Goal: Task Accomplishment & Management: Manage account settings

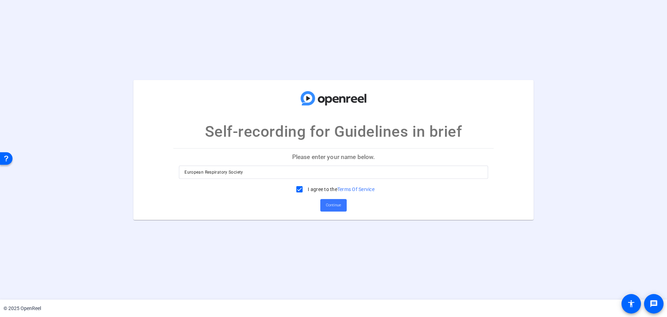
click at [595, 93] on div "Self-recording for Guidelines in brief Please enter your name below. European R…" at bounding box center [333, 150] width 667 height 140
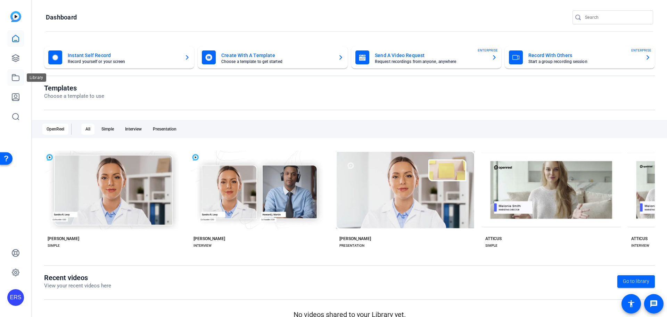
click at [15, 80] on icon at bounding box center [15, 77] width 8 height 8
click at [15, 57] on icon at bounding box center [15, 58] width 8 height 8
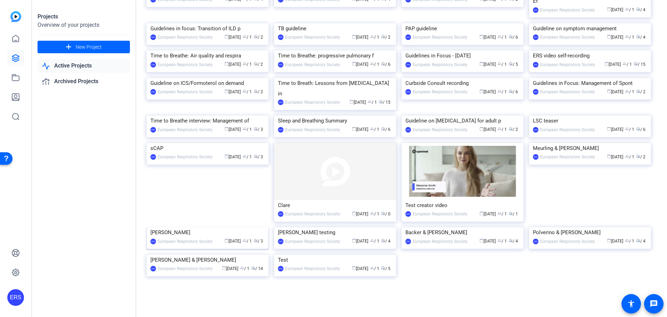
scroll to position [949, 0]
drag, startPoint x: 435, startPoint y: 270, endPoint x: 356, endPoint y: 238, distance: 85.7
click at [130, 235] on div "Projects Overview of your projects add New Project Active Projects Archived Pro…" at bounding box center [84, 158] width 104 height 317
drag, startPoint x: 132, startPoint y: 232, endPoint x: 118, endPoint y: 231, distance: 14.3
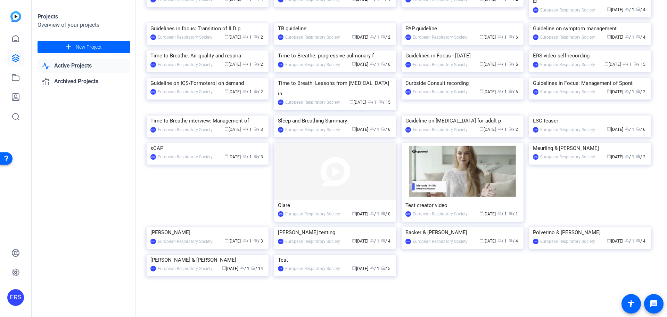
click at [118, 231] on div "Projects Overview of your projects add New Project Active Projects Archived Pro…" at bounding box center [84, 158] width 104 height 317
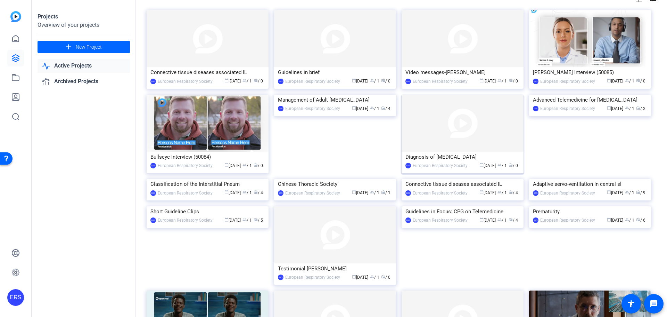
scroll to position [104, 0]
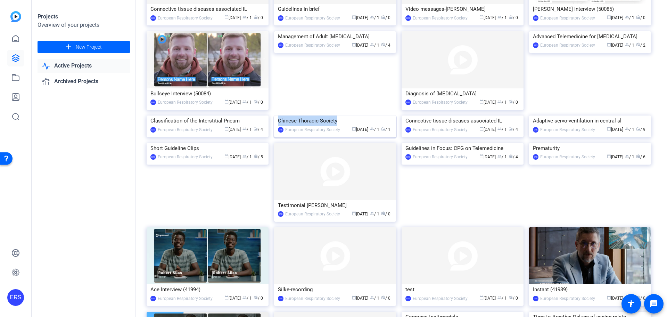
drag, startPoint x: 275, startPoint y: 176, endPoint x: 338, endPoint y: 178, distance: 64.0
click at [338, 139] on mat-card-content "Chinese Thoracic Society ERS European Respiratory Society calendar_today [DATE]…" at bounding box center [334, 126] width 125 height 23
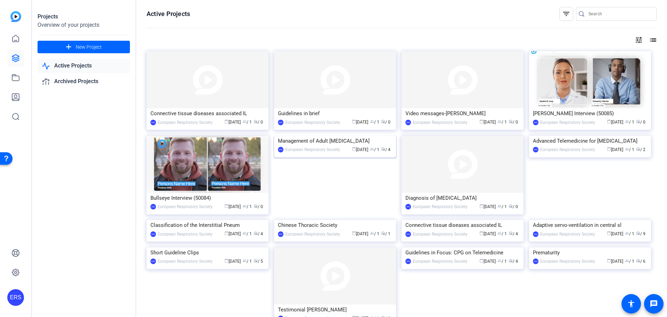
click at [310, 146] on div "Management of Adult [MEDICAL_DATA]" at bounding box center [335, 141] width 114 height 10
click at [76, 47] on span "New Project" at bounding box center [89, 46] width 26 height 7
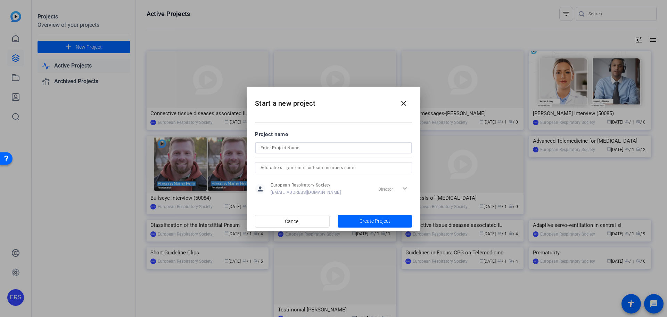
click at [295, 150] on input at bounding box center [334, 148] width 146 height 8
type input "test project"
click at [373, 221] on span "Create Project" at bounding box center [375, 220] width 31 height 7
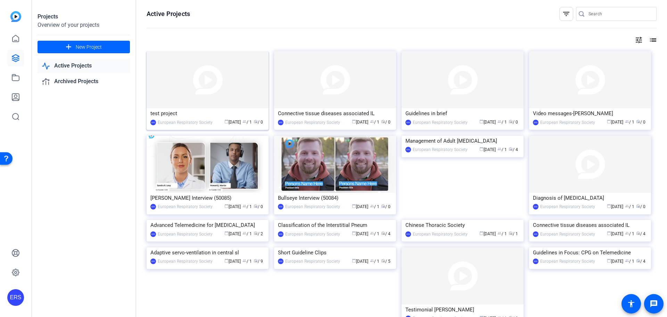
click at [213, 93] on img at bounding box center [208, 79] width 122 height 57
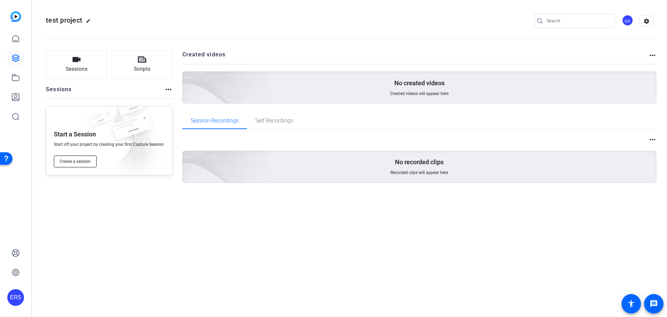
click at [78, 163] on span "Create a session" at bounding box center [75, 161] width 31 height 6
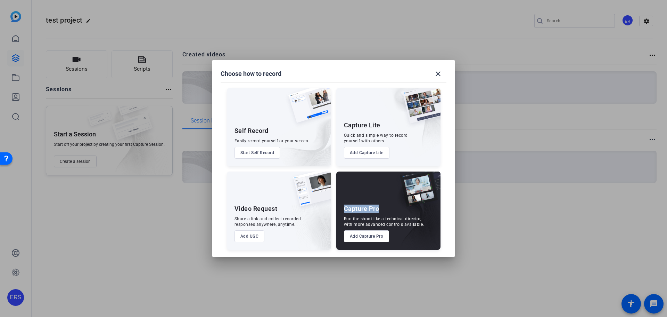
drag, startPoint x: 345, startPoint y: 207, endPoint x: 383, endPoint y: 207, distance: 37.5
click at [383, 207] on div "Capture Pro Run the shoot like a technical director, with more advanced control…" at bounding box center [388, 210] width 104 height 78
drag, startPoint x: 234, startPoint y: 207, endPoint x: 279, endPoint y: 212, distance: 46.1
click at [279, 212] on div "Video Request Share a link and collect recorded responses anywhere, anytime. Ad…" at bounding box center [279, 210] width 104 height 78
click at [247, 236] on button "Add UGC" at bounding box center [250, 236] width 30 height 12
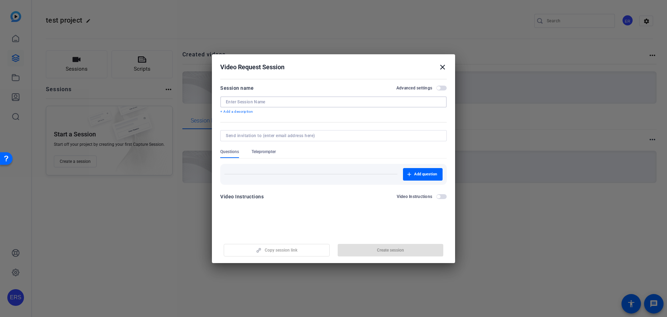
click at [249, 103] on input at bounding box center [333, 102] width 215 height 6
type input "session name"
click at [394, 250] on span "Create session" at bounding box center [390, 250] width 27 height 6
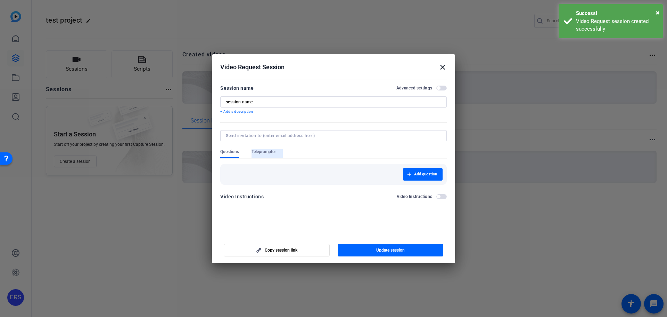
click at [263, 153] on span "Teleprompter" at bounding box center [264, 152] width 24 height 6
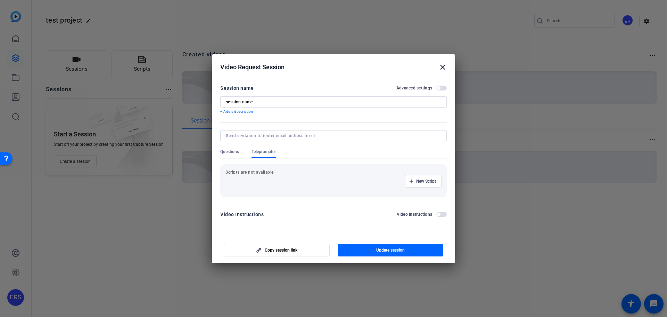
click at [443, 215] on span "button" at bounding box center [441, 214] width 10 height 5
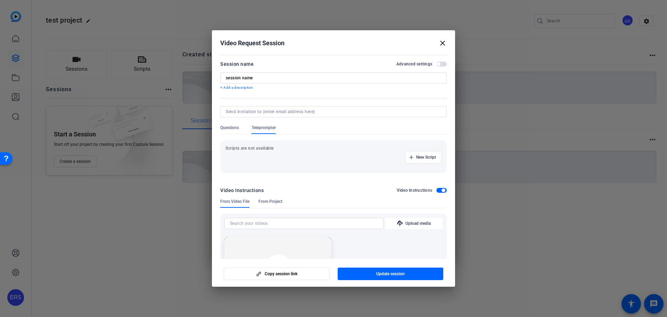
click at [436, 191] on span "button" at bounding box center [441, 190] width 10 height 5
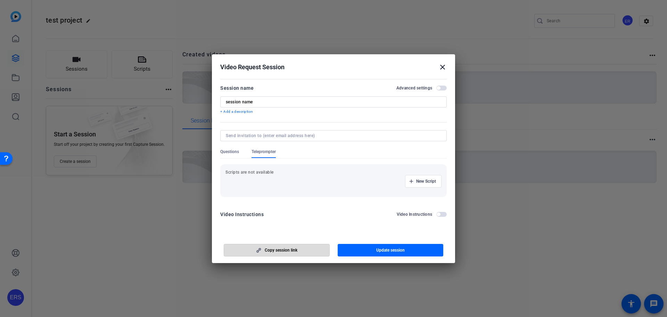
click at [280, 252] on span "Copy session link" at bounding box center [281, 250] width 33 height 6
click at [442, 68] on mat-icon "close" at bounding box center [443, 67] width 8 height 8
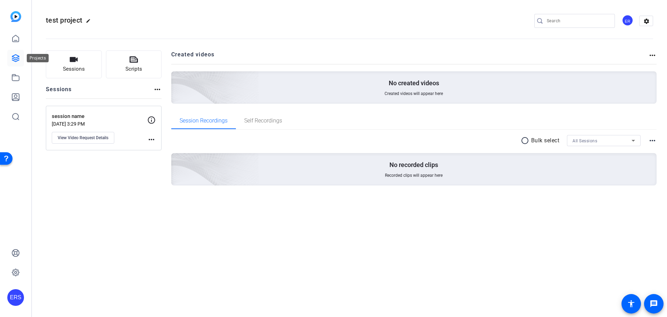
click at [16, 56] on icon at bounding box center [15, 58] width 8 height 8
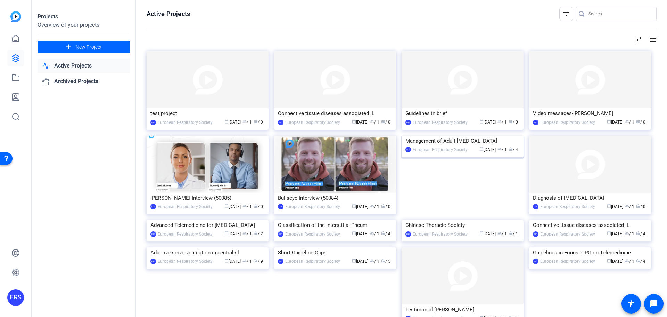
click at [448, 146] on div "Management of Adult [MEDICAL_DATA]" at bounding box center [463, 141] width 114 height 10
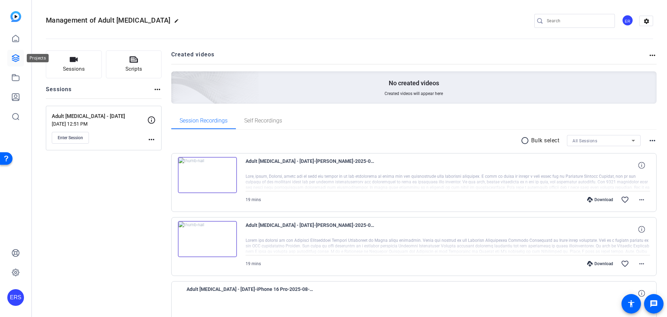
click at [15, 58] on icon at bounding box center [15, 58] width 7 height 7
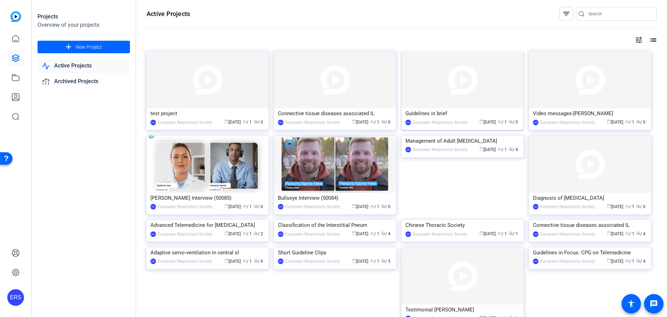
click at [437, 103] on img at bounding box center [463, 79] width 122 height 57
drag, startPoint x: 500, startPoint y: 198, endPoint x: 401, endPoint y: 198, distance: 99.4
click at [401, 159] on mat-card-content "Management of Adult [MEDICAL_DATA] ERS European Respiratory Society calendar_to…" at bounding box center [462, 147] width 125 height 23
click at [420, 114] on div "Guidelines in brief" at bounding box center [463, 113] width 114 height 10
click at [445, 146] on div "Management of Adult [MEDICAL_DATA]" at bounding box center [463, 141] width 114 height 10
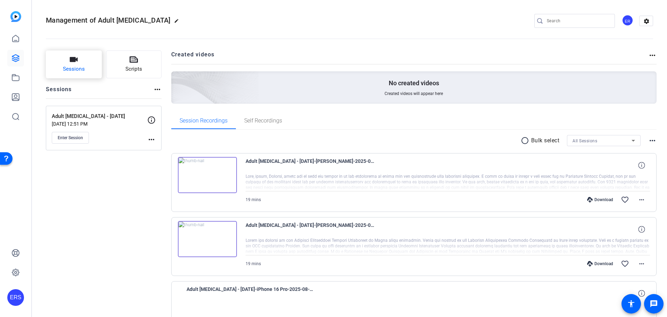
click at [70, 59] on icon "button" at bounding box center [74, 59] width 8 height 8
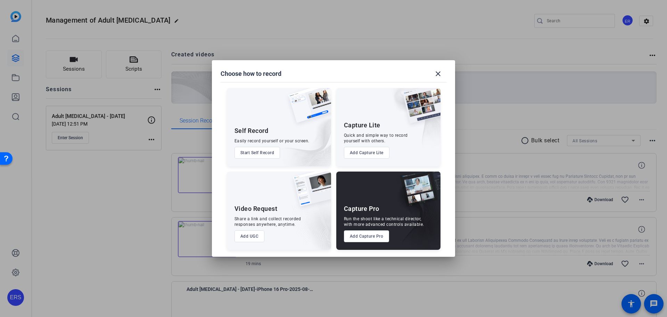
click at [248, 235] on button "Add UGC" at bounding box center [250, 236] width 30 height 12
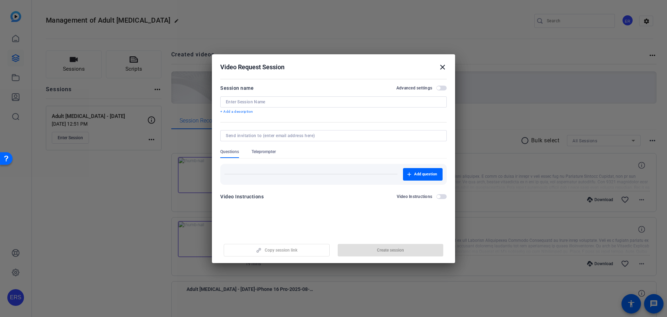
click at [244, 104] on input at bounding box center [333, 102] width 215 height 6
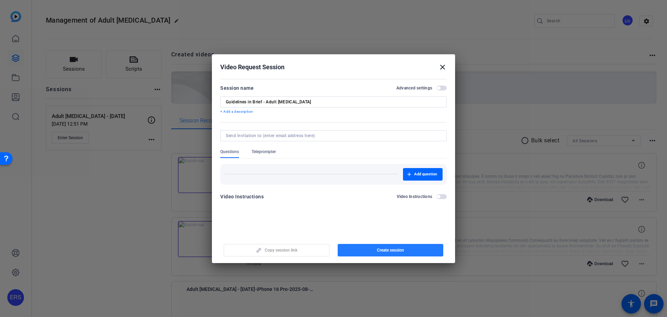
click at [369, 252] on span "button" at bounding box center [391, 250] width 106 height 17
click at [438, 88] on span "button" at bounding box center [438, 87] width 3 height 3
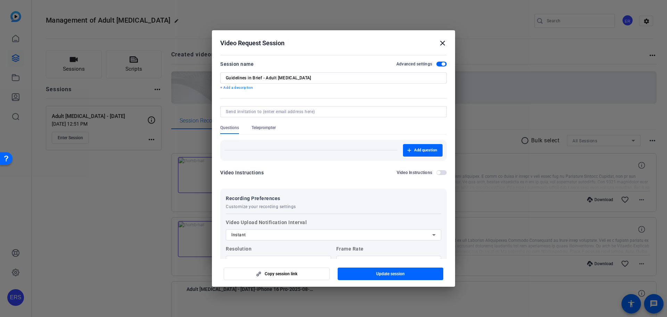
click at [436, 63] on span "button" at bounding box center [441, 64] width 10 height 5
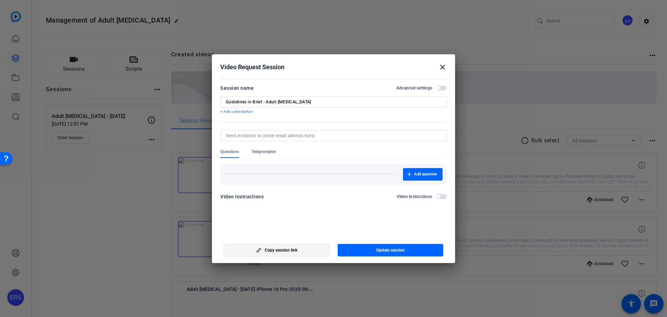
click at [283, 250] on span "Copy session link" at bounding box center [281, 250] width 33 height 6
click at [263, 102] on input "Guidelines in Brief - Adult [MEDICAL_DATA]" at bounding box center [333, 102] width 215 height 6
click at [252, 102] on input "Guidelines in Brief - Adult [MEDICAL_DATA]" at bounding box center [333, 102] width 215 height 6
drag, startPoint x: 251, startPoint y: 102, endPoint x: 223, endPoint y: 105, distance: 28.7
click at [223, 105] on div "Guidelines in Brief - Adult [MEDICAL_DATA]" at bounding box center [333, 101] width 227 height 11
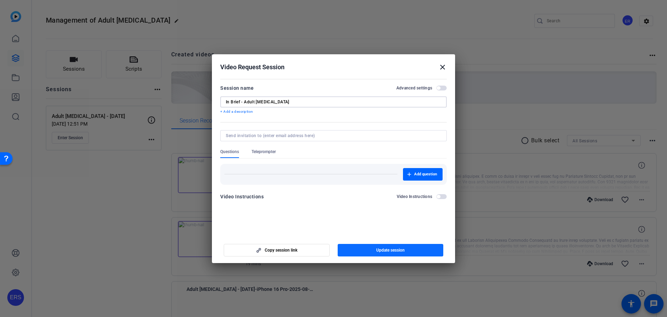
type input "In Brief - Adult [MEDICAL_DATA]"
click at [377, 250] on span "Update session" at bounding box center [390, 250] width 28 height 6
click at [410, 61] on h2 "Video Request Session close" at bounding box center [333, 65] width 243 height 23
click at [464, 48] on div at bounding box center [333, 158] width 667 height 317
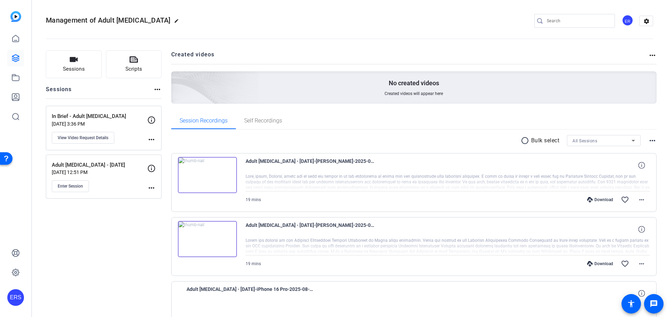
drag, startPoint x: 42, startPoint y: 101, endPoint x: 122, endPoint y: 228, distance: 150.6
click at [135, 213] on div "Sessions Scripts Sessions more_horiz In Brief - Adult [MEDICAL_DATA] [DATE] 3:3…" at bounding box center [349, 238] width 635 height 393
click at [107, 229] on div "Sessions Scripts Sessions more_horiz In Brief - Adult [MEDICAL_DATA] [DATE] 3:3…" at bounding box center [104, 237] width 116 height 375
click at [258, 121] on span "Self Recordings" at bounding box center [263, 121] width 38 height 6
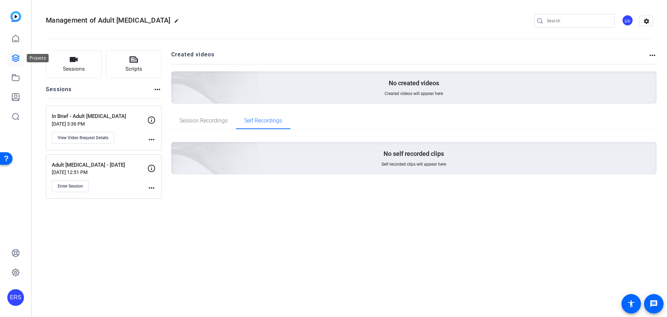
click at [13, 59] on icon at bounding box center [15, 58] width 8 height 8
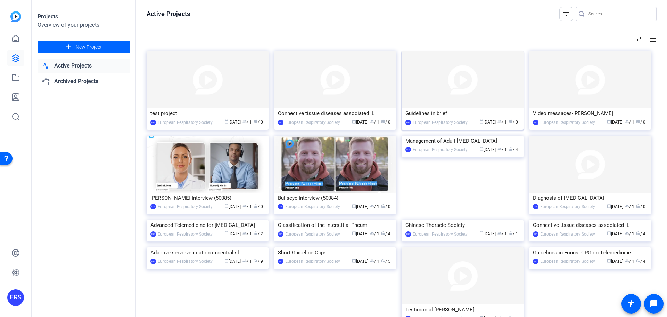
click at [448, 94] on img at bounding box center [463, 79] width 122 height 57
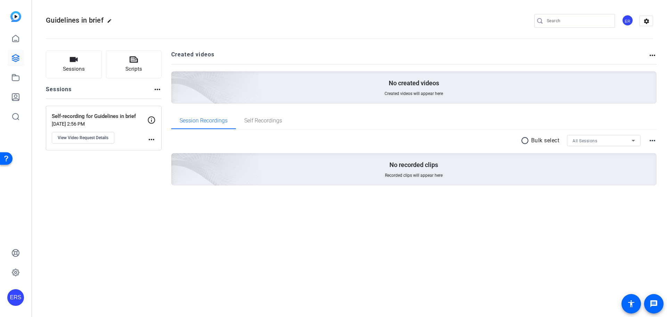
drag, startPoint x: 50, startPoint y: 116, endPoint x: 140, endPoint y: 117, distance: 89.7
click at [140, 117] on div "Self-recording for Guidelines in brief [DATE] 2:56 PM View Video Request Detail…" at bounding box center [104, 128] width 116 height 44
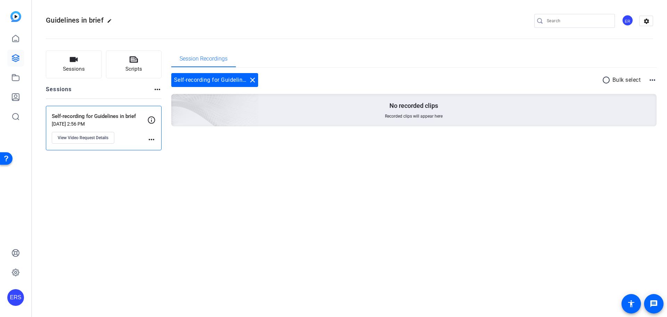
click at [265, 184] on div "Guidelines in brief edit ER settings Sessions Scripts Sessions more_horiz Self-…" at bounding box center [349, 158] width 635 height 317
click at [106, 188] on div "Guidelines in brief edit ER settings Sessions Scripts Sessions more_horiz Self-…" at bounding box center [349, 158] width 635 height 317
click at [140, 177] on div "Guidelines in brief edit ER settings Sessions Scripts Sessions more_horiz Self-…" at bounding box center [349, 158] width 635 height 317
click at [15, 58] on icon at bounding box center [15, 58] width 7 height 7
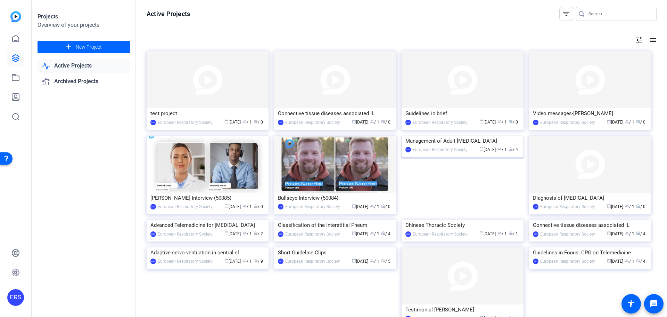
click at [443, 136] on img at bounding box center [463, 136] width 122 height 0
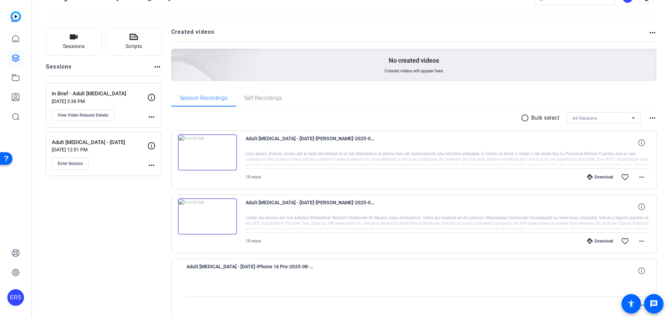
scroll to position [35, 0]
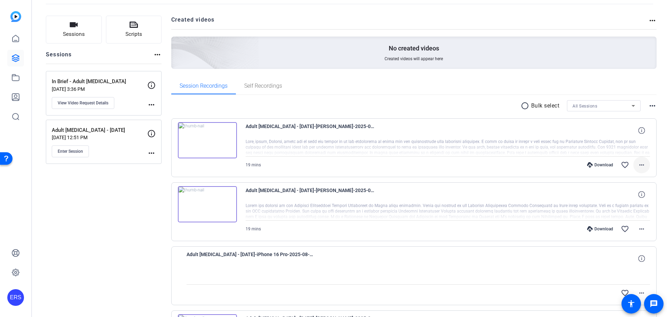
click at [638, 166] on mat-icon "more_horiz" at bounding box center [642, 165] width 8 height 8
click at [640, 163] on div at bounding box center [333, 158] width 667 height 317
click at [596, 165] on div "Download" at bounding box center [600, 165] width 33 height 6
click at [427, 12] on openreel-divider-bar at bounding box center [349, 1] width 607 height 21
click at [643, 168] on span at bounding box center [642, 164] width 17 height 17
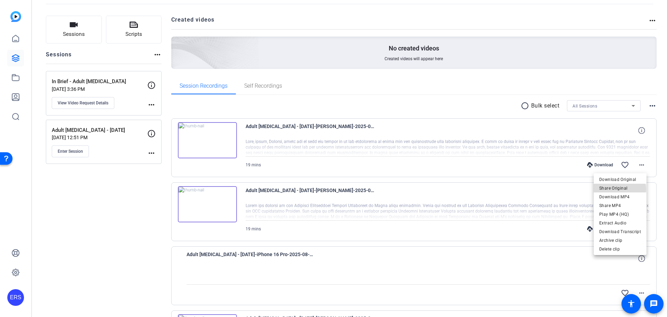
click at [613, 189] on span "Share Original" at bounding box center [620, 188] width 42 height 8
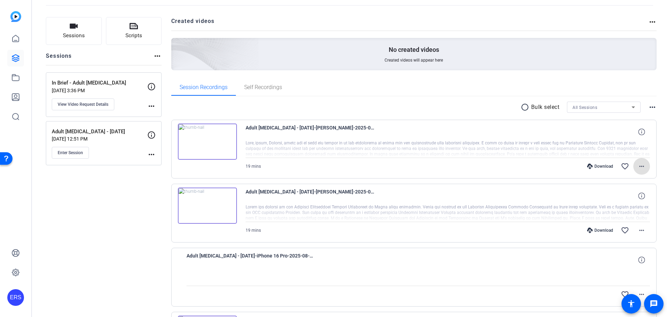
scroll to position [0, 0]
